Goal: Task Accomplishment & Management: Manage account settings

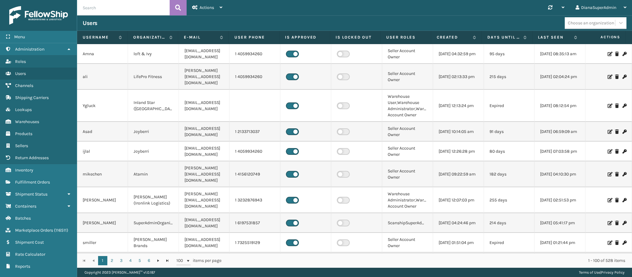
click at [141, 9] on input "text" at bounding box center [123, 7] width 93 height 15
paste input "2044407"
click at [141, 9] on input "2044407" at bounding box center [123, 7] width 93 height 15
type input "2044407"
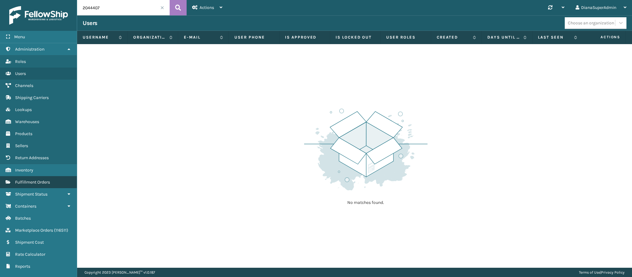
click at [23, 180] on span "Fulfillment Orders" at bounding box center [32, 182] width 35 height 5
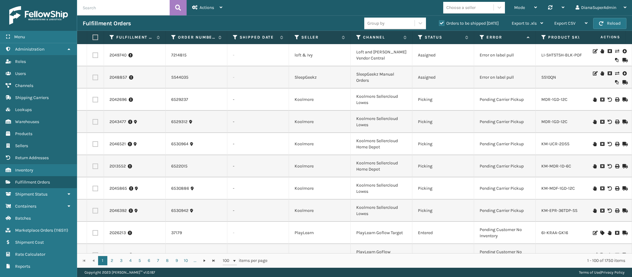
click at [131, 10] on input "text" at bounding box center [123, 7] width 93 height 15
paste input "2044407"
type input "2044407"
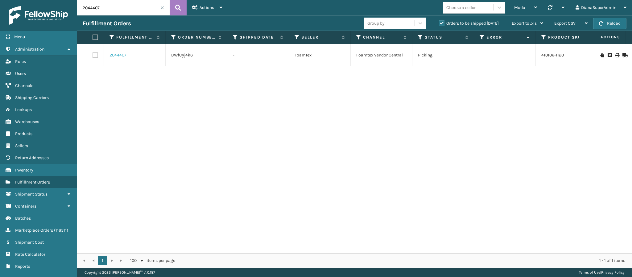
click at [123, 58] on link "2044407" at bounding box center [118, 55] width 17 height 6
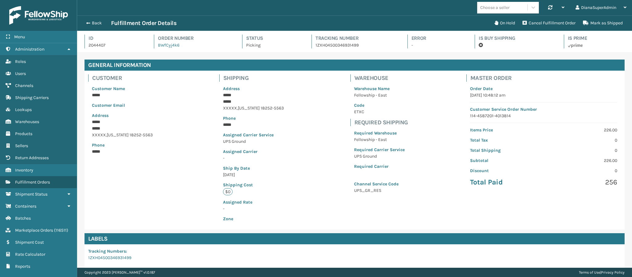
click at [447, 94] on div "Customer Customer Name ***** Customer Email Address ***** ***** XXXXX , [US_STA…" at bounding box center [355, 150] width 540 height 159
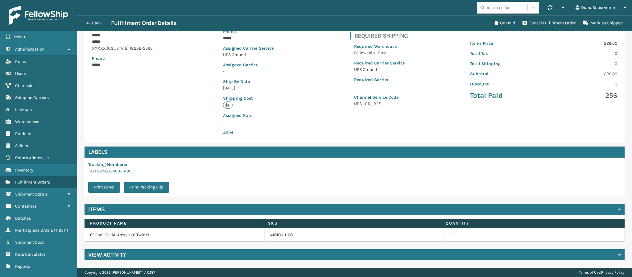
click at [125, 254] on h4 "View Activity" at bounding box center [107, 254] width 38 height 7
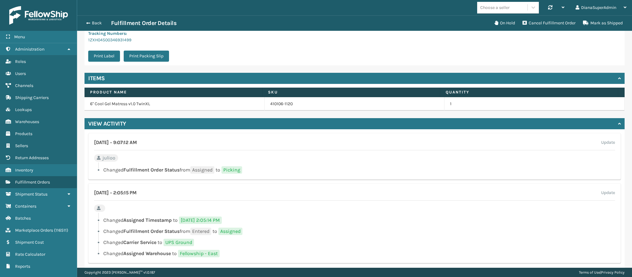
scroll to position [229, 0]
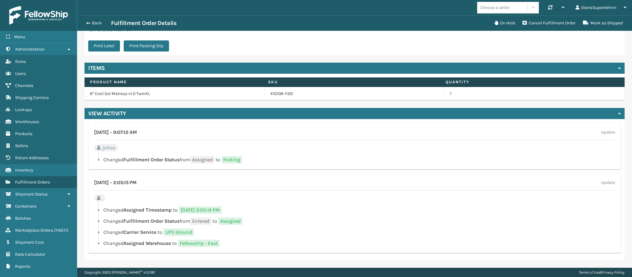
click at [487, 173] on div "[DATE] • 2:05:15 PM Update Changed Assigned Timestamp to [DATE] 2:05:14 PM Chan…" at bounding box center [354, 213] width 533 height 80
click at [87, 25] on button "Back" at bounding box center [97, 23] width 28 height 6
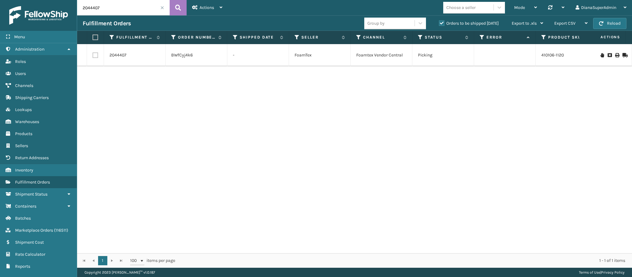
click at [111, 8] on input "2044407" at bounding box center [123, 7] width 93 height 15
paste input "SO2439143"
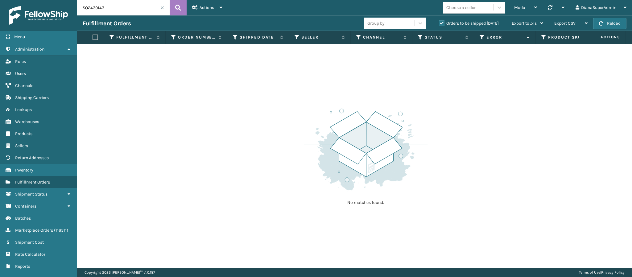
drag, startPoint x: 88, startPoint y: 5, endPoint x: 63, endPoint y: 4, distance: 25.3
click at [63, 0] on div "Menu Administration Roles Users Channels Shipping Carriers Lookups Warehouses P…" at bounding box center [316, 0] width 632 height 0
type input "2439143"
click at [48, 228] on span "Marketplace Orders" at bounding box center [34, 230] width 38 height 5
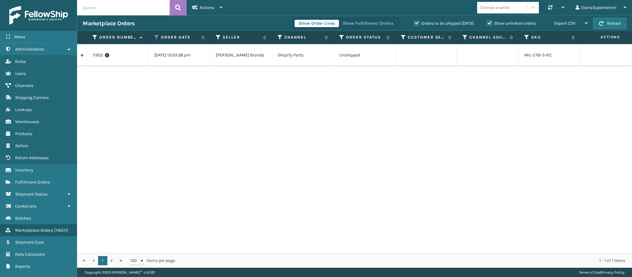
click at [144, 9] on input "text" at bounding box center [123, 7] width 93 height 15
paste input "SO2439143"
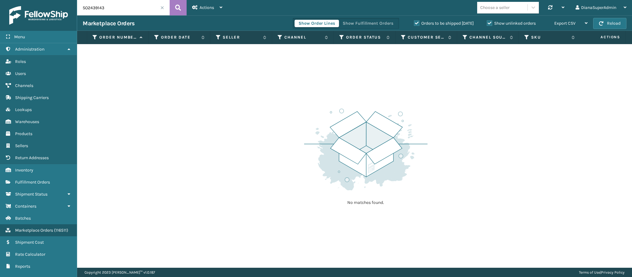
drag, startPoint x: 89, startPoint y: 4, endPoint x: 81, endPoint y: 5, distance: 8.7
click at [81, 5] on input "SO2439143" at bounding box center [123, 7] width 93 height 15
click at [489, 22] on label "Show unlinked orders" at bounding box center [511, 23] width 49 height 5
click at [487, 22] on input "Show unlinked orders" at bounding box center [487, 22] width 0 height 4
click at [416, 24] on label "Orders to be shipped [DATE]" at bounding box center [444, 23] width 60 height 5
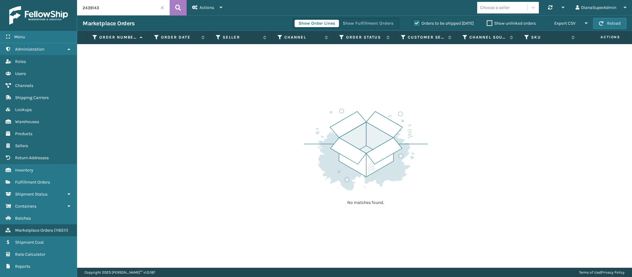
click at [414, 24] on input "Orders to be shipped [DATE]" at bounding box center [414, 22] width 0 height 4
click at [122, 6] on input "2439143" at bounding box center [123, 7] width 93 height 15
type input "2046470"
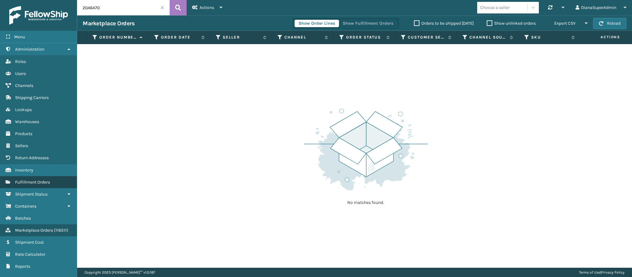
click at [32, 180] on span "Fulfillment Orders" at bounding box center [32, 182] width 35 height 5
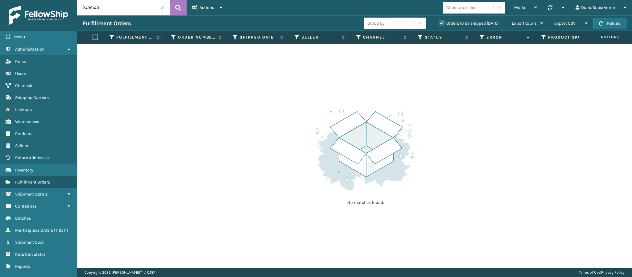
click at [127, 11] on input "2439143" at bounding box center [123, 7] width 93 height 15
click at [440, 25] on label "Orders to be shipped [DATE]" at bounding box center [469, 23] width 60 height 5
click at [439, 24] on input "Orders to be shipped [DATE]" at bounding box center [439, 22] width 0 height 4
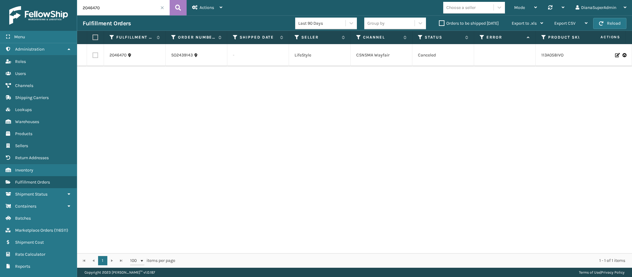
click at [132, 13] on input "2046470" at bounding box center [123, 7] width 93 height 15
paste input "9855"
click at [119, 11] on input "2049855" at bounding box center [123, 7] width 93 height 15
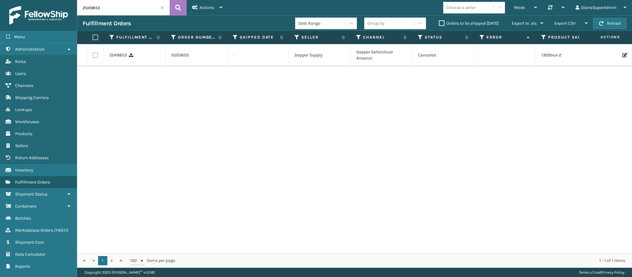
paste input "4"
type input "2049854"
